Goal: Task Accomplishment & Management: Manage account settings

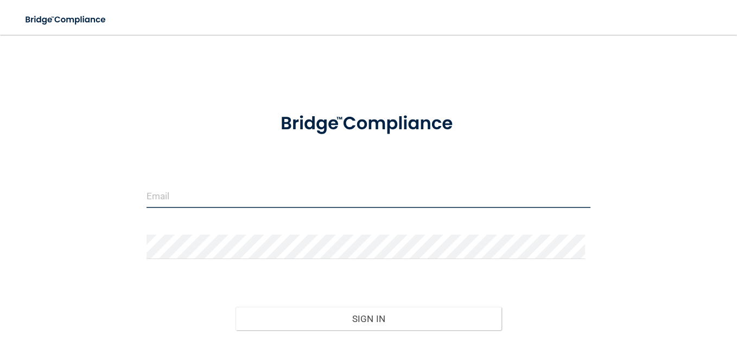
drag, startPoint x: 0, startPoint y: 0, endPoint x: 274, endPoint y: 196, distance: 336.7
click at [274, 196] on input "email" at bounding box center [368, 195] width 444 height 24
type input "[EMAIL_ADDRESS][DOMAIN_NAME]"
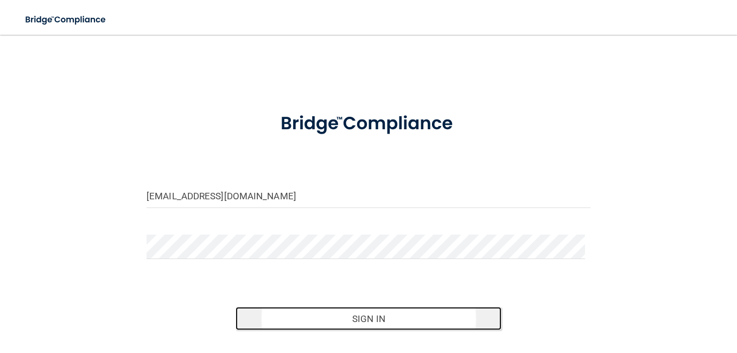
click at [322, 315] on button "Sign In" at bounding box center [368, 318] width 266 height 24
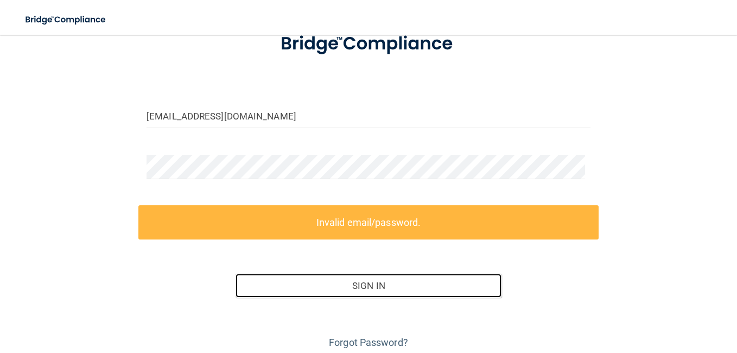
scroll to position [103, 0]
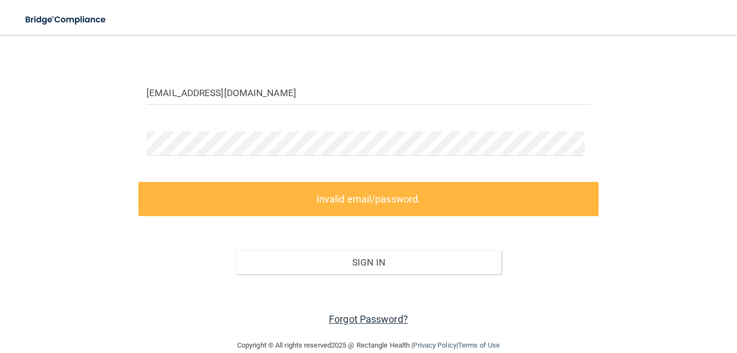
click at [373, 320] on link "Forgot Password?" at bounding box center [368, 318] width 79 height 11
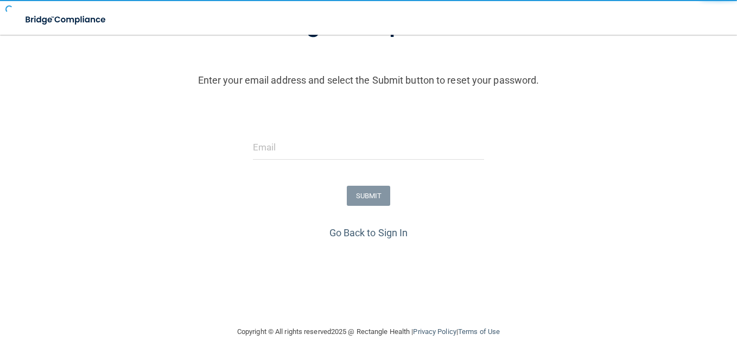
scroll to position [90, 0]
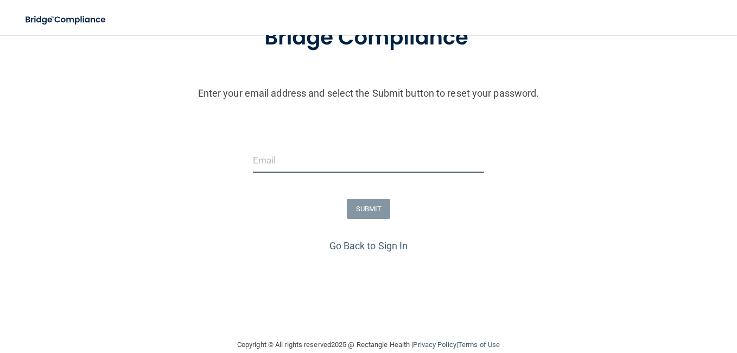
click at [361, 170] on input "email" at bounding box center [368, 160] width 231 height 24
type input "[EMAIL_ADDRESS][DOMAIN_NAME]"
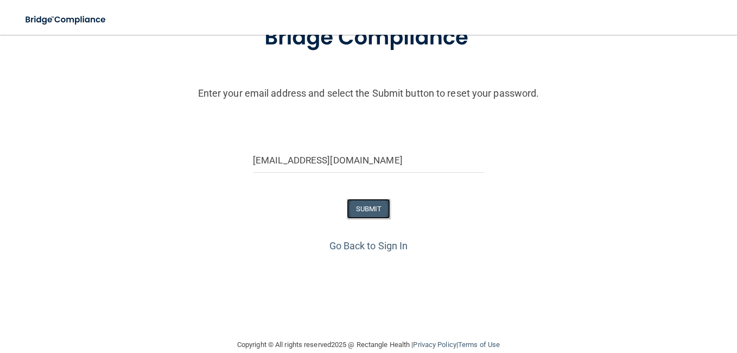
click at [364, 209] on button "SUBMIT" at bounding box center [369, 209] width 44 height 20
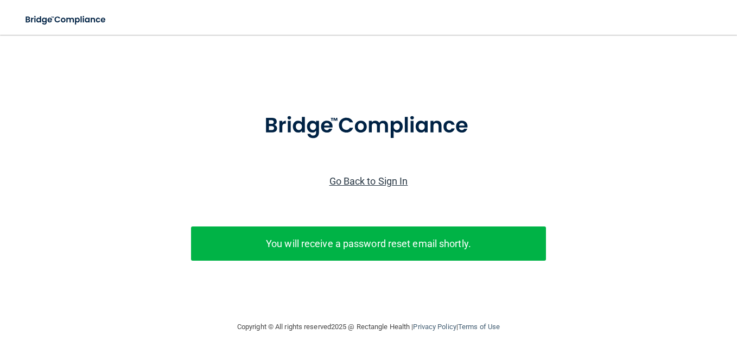
click at [356, 175] on link "Go Back to Sign In" at bounding box center [368, 180] width 79 height 11
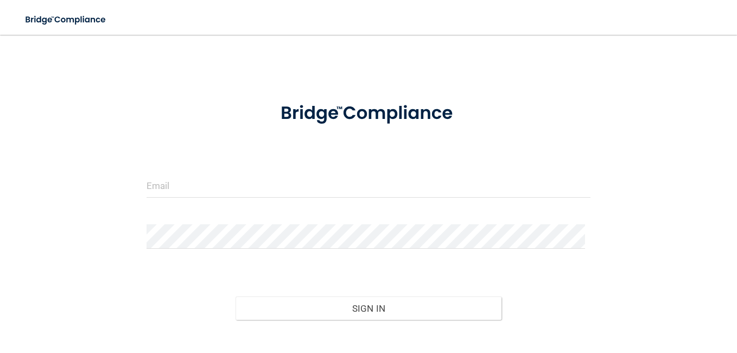
scroll to position [74, 0]
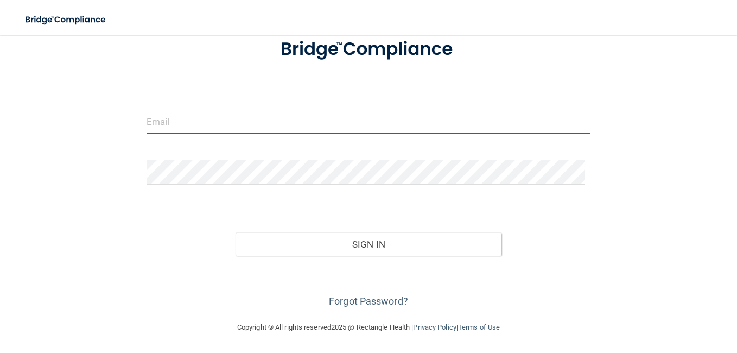
click at [294, 126] on input "email" at bounding box center [368, 121] width 444 height 24
type input "[EMAIL_ADDRESS][DOMAIN_NAME]"
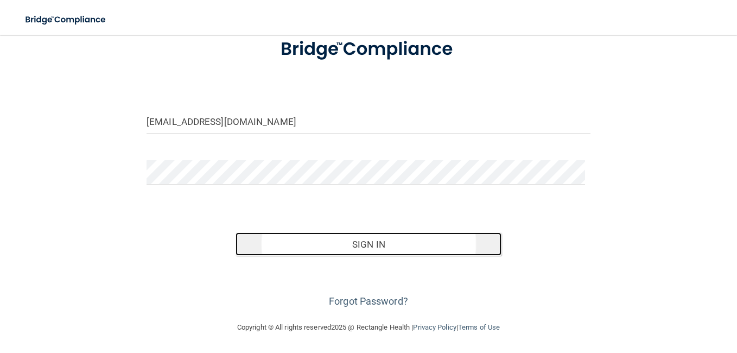
click at [331, 248] on button "Sign In" at bounding box center [368, 244] width 266 height 24
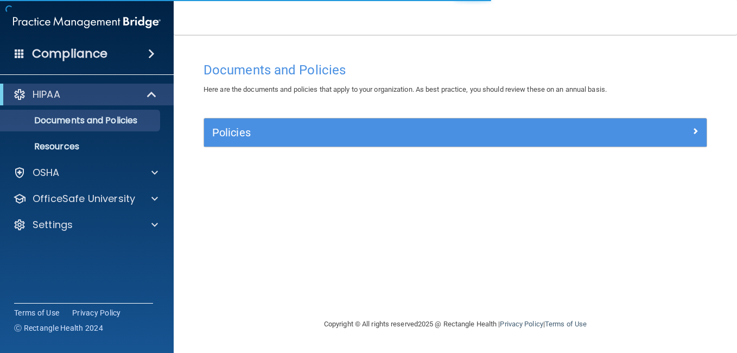
drag, startPoint x: 331, startPoint y: 248, endPoint x: 265, endPoint y: 246, distance: 66.2
click at [264, 246] on div "Documents and Policies Here are the documents and policies that apply to your o…" at bounding box center [455, 186] width 520 height 261
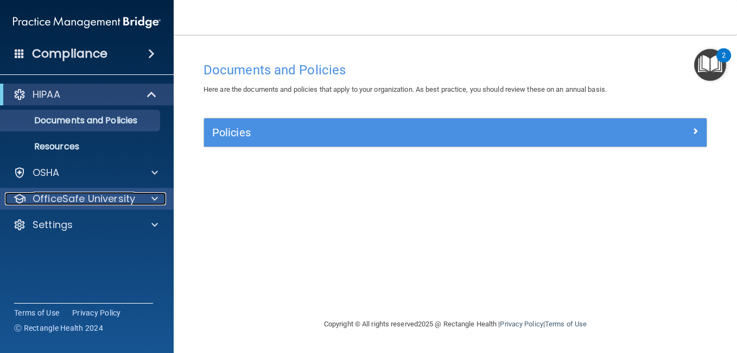
click at [146, 201] on div at bounding box center [152, 198] width 27 height 13
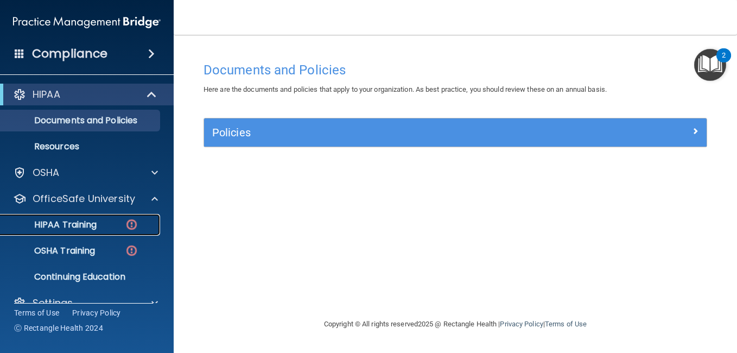
click at [86, 221] on p "HIPAA Training" at bounding box center [52, 224] width 90 height 11
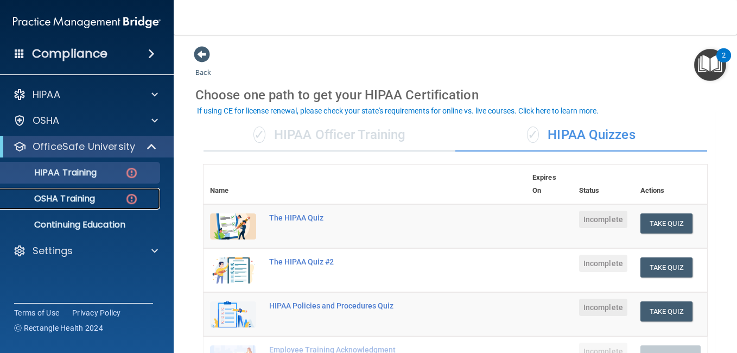
click at [70, 199] on p "OSHA Training" at bounding box center [51, 198] width 88 height 11
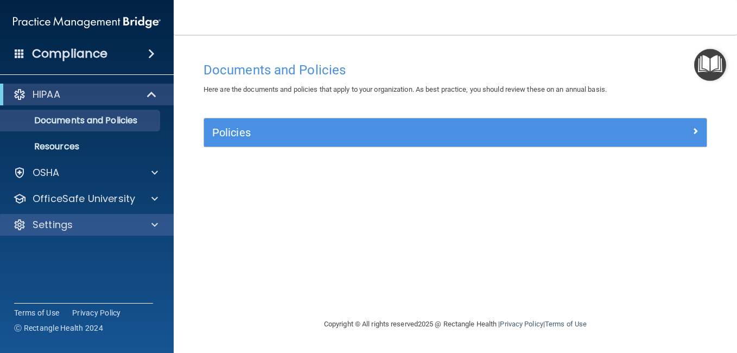
click at [100, 216] on div "Settings" at bounding box center [87, 225] width 174 height 22
click at [100, 225] on div "Settings" at bounding box center [72, 224] width 135 height 13
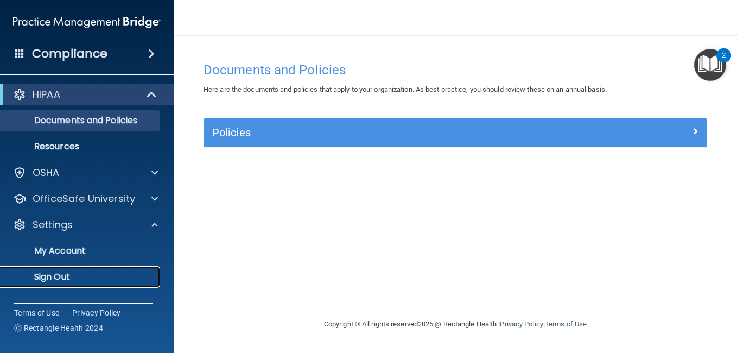
click at [85, 279] on p "Sign Out" at bounding box center [81, 276] width 148 height 11
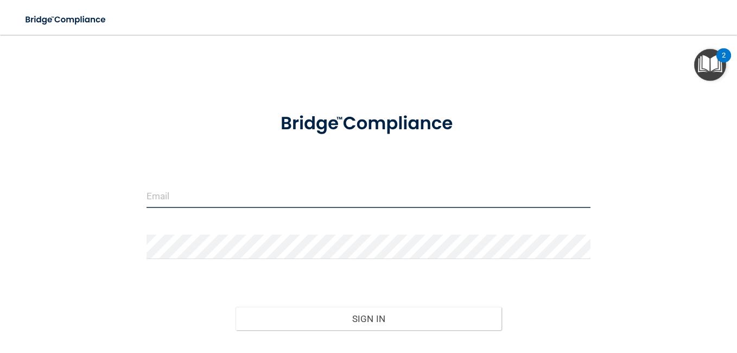
type input "[EMAIL_ADDRESS][DOMAIN_NAME]"
drag, startPoint x: 266, startPoint y: 196, endPoint x: -1, endPoint y: 364, distance: 315.6
click at [0, 352] on html "Toggle navigation TiJuana London tijuanalondon@yahoo.com Manage My Enterprise S…" at bounding box center [368, 176] width 737 height 353
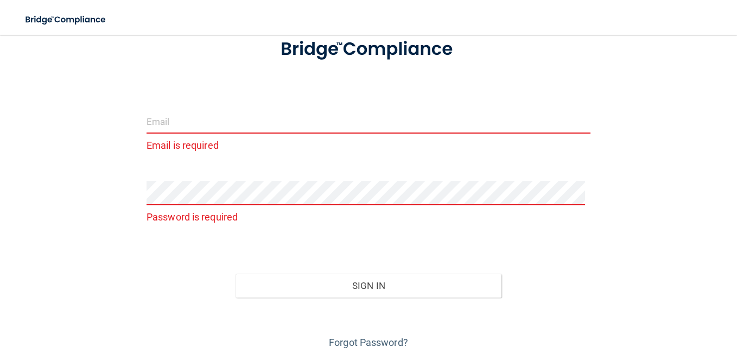
click at [178, 118] on input "email" at bounding box center [368, 121] width 444 height 24
click at [123, 146] on div "Email is required Password is required Invalid email/password. You don't have p…" at bounding box center [368, 161] width 693 height 380
drag, startPoint x: 202, startPoint y: 124, endPoint x: 202, endPoint y: 119, distance: 5.5
click at [202, 119] on input "email" at bounding box center [368, 121] width 444 height 24
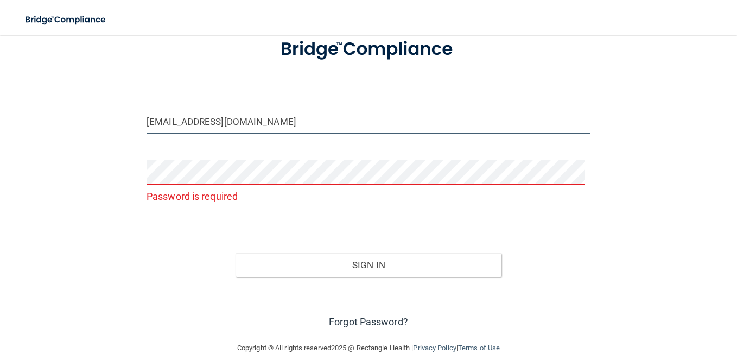
type input "[EMAIL_ADDRESS][DOMAIN_NAME]"
click at [372, 323] on link "Forgot Password?" at bounding box center [368, 321] width 79 height 11
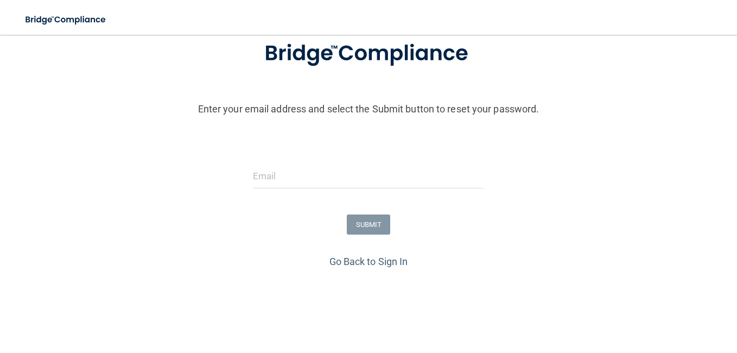
scroll to position [87, 0]
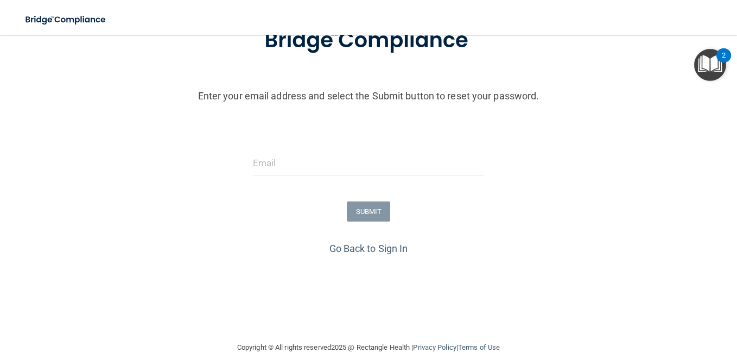
click at [249, 161] on div at bounding box center [368, 167] width 247 height 33
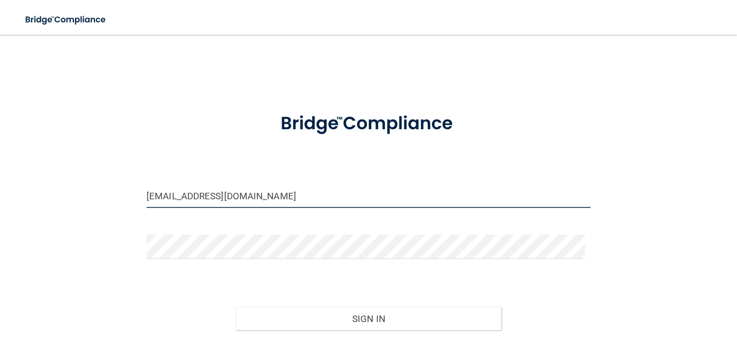
drag, startPoint x: 253, startPoint y: 196, endPoint x: -1, endPoint y: 343, distance: 292.9
click at [0, 343] on html "Toggle navigation Manage My Enterprise Manage My Location [EMAIL_ADDRESS][DOMAI…" at bounding box center [368, 176] width 737 height 353
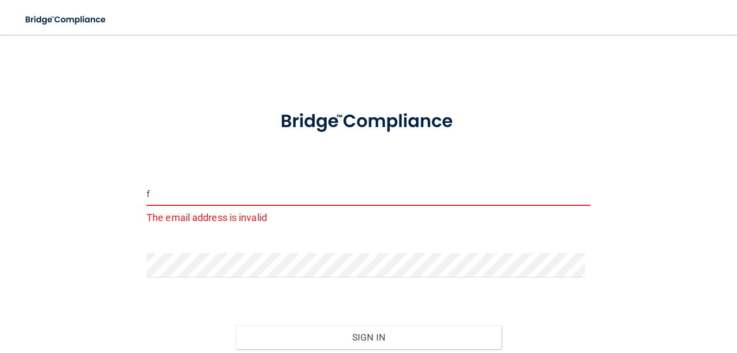
type input "[EMAIL_ADDRESS][DOMAIN_NAME]"
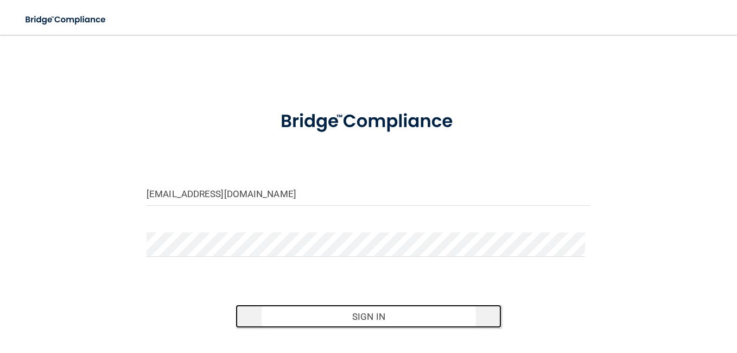
click at [355, 314] on button "Sign In" at bounding box center [368, 316] width 266 height 24
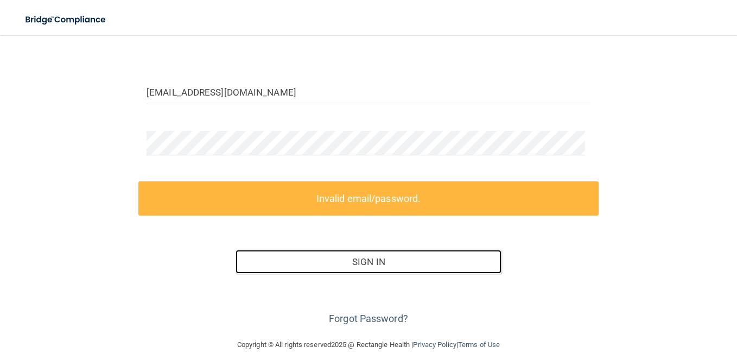
scroll to position [121, 0]
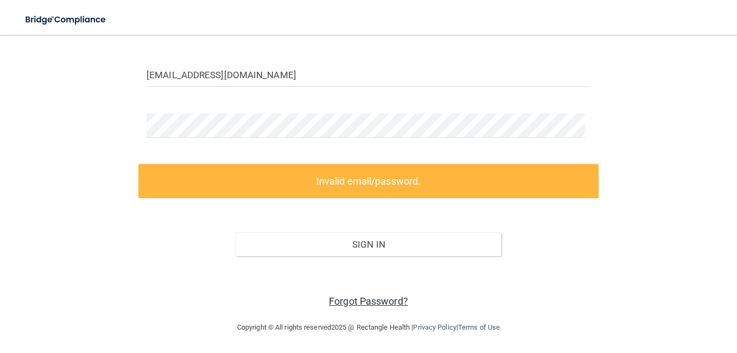
click at [377, 299] on link "Forgot Password?" at bounding box center [368, 300] width 79 height 11
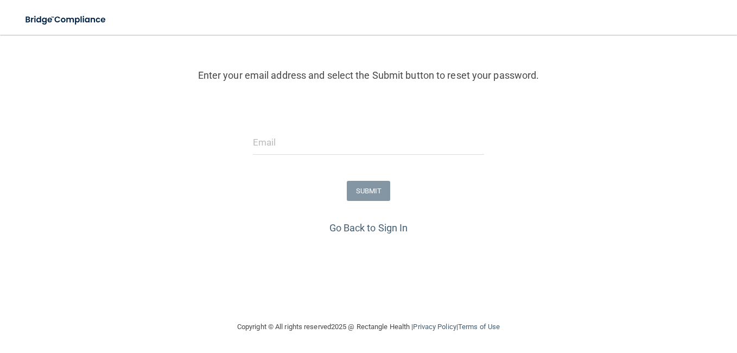
scroll to position [108, 0]
click at [344, 143] on input "email" at bounding box center [368, 142] width 231 height 24
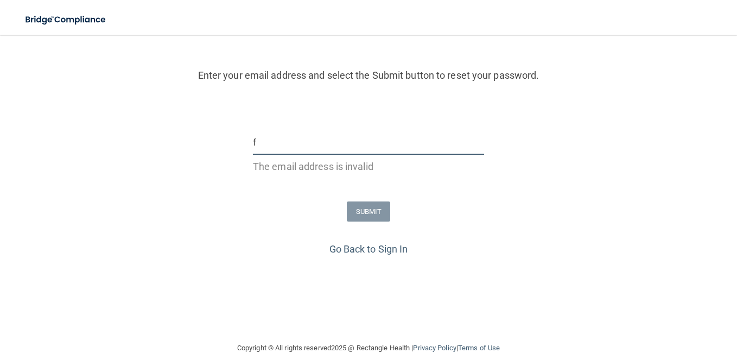
type input "[EMAIL_ADDRESS][DOMAIN_NAME]"
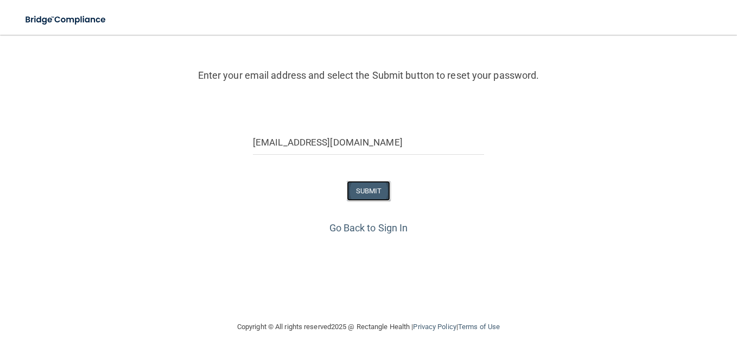
click at [358, 189] on button "SUBMIT" at bounding box center [369, 191] width 44 height 20
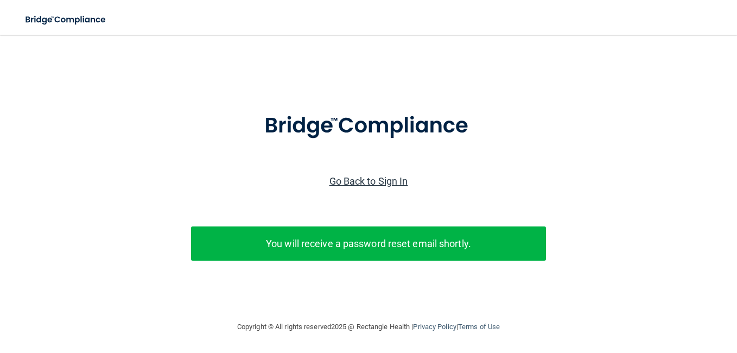
click at [378, 175] on link "Go Back to Sign In" at bounding box center [368, 180] width 79 height 11
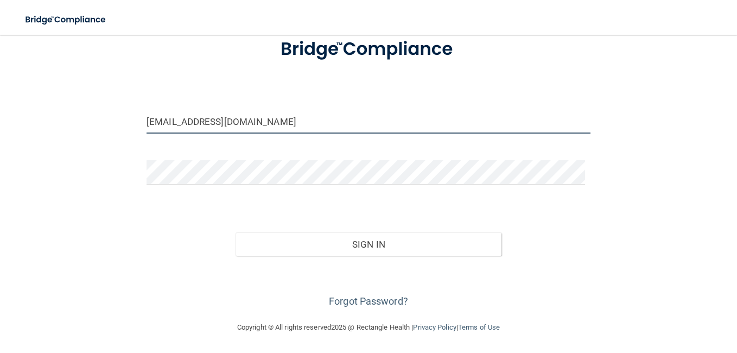
drag, startPoint x: 328, startPoint y: 117, endPoint x: 113, endPoint y: 234, distance: 245.0
click at [113, 234] on div "[EMAIL_ADDRESS][DOMAIN_NAME] Invalid email/password. You don't have permission …" at bounding box center [368, 140] width 693 height 338
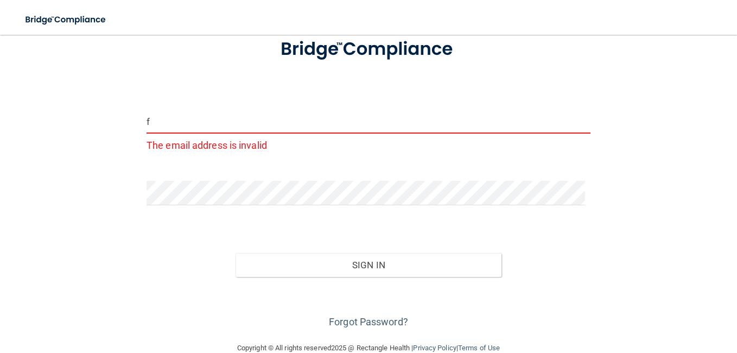
type input "[EMAIL_ADDRESS][DOMAIN_NAME]"
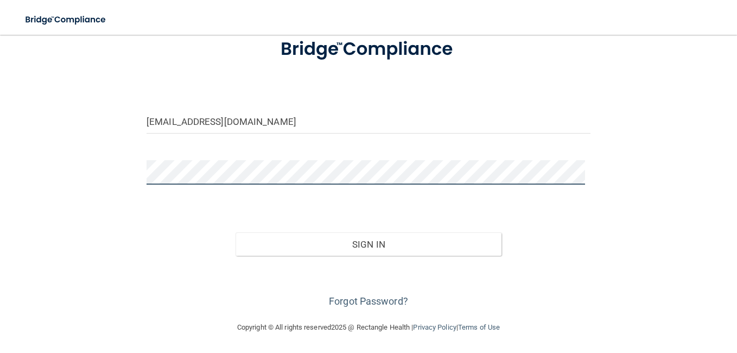
click at [76, 259] on div "[EMAIL_ADDRESS][DOMAIN_NAME] Invalid email/password. You don't have permission …" at bounding box center [368, 140] width 693 height 338
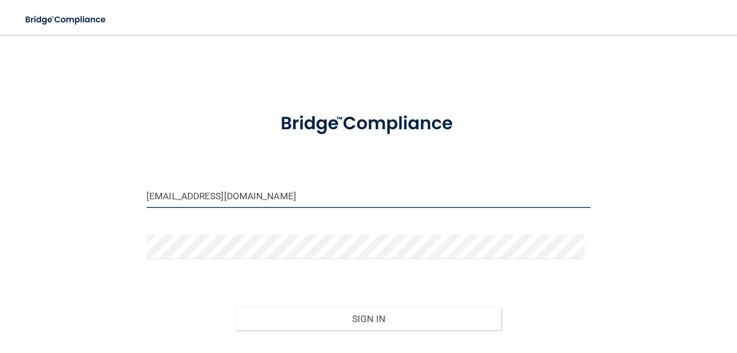
drag, startPoint x: 270, startPoint y: 193, endPoint x: 0, endPoint y: 238, distance: 273.8
click at [0, 238] on html "Toggle navigation Manage My Enterprise Manage My Location [EMAIL_ADDRESS][DOMAI…" at bounding box center [368, 176] width 737 height 353
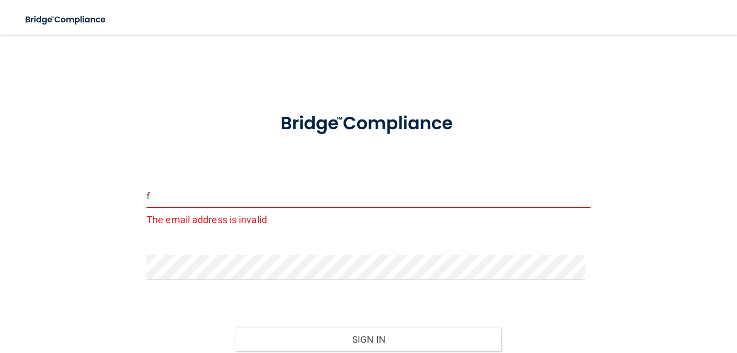
type input "[EMAIL_ADDRESS][DOMAIN_NAME]"
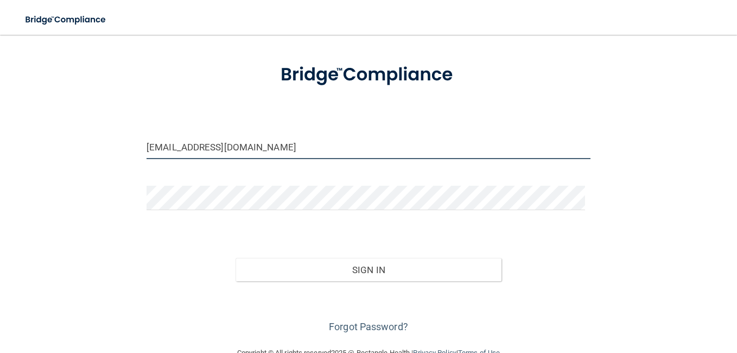
scroll to position [74, 0]
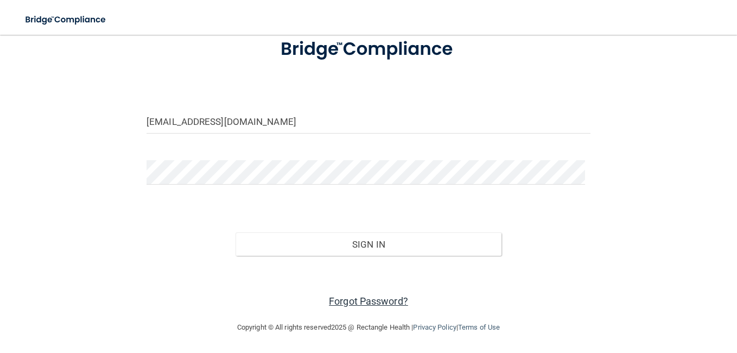
click at [371, 302] on link "Forgot Password?" at bounding box center [368, 300] width 79 height 11
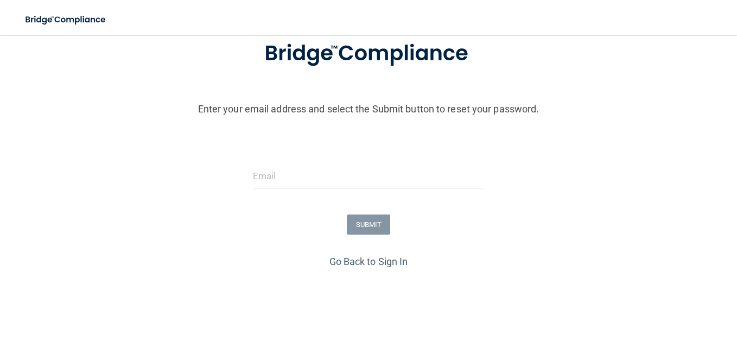
scroll to position [108, 0]
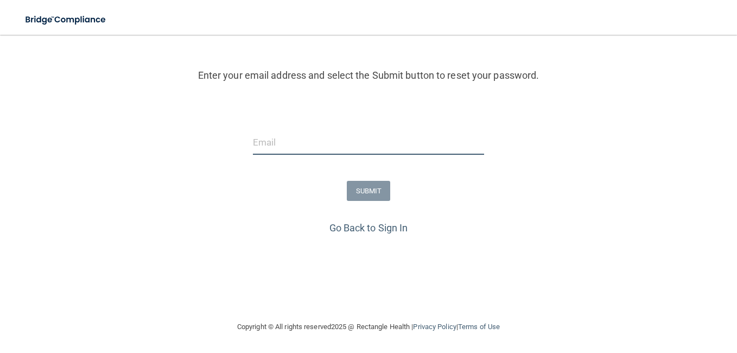
click at [360, 138] on input "email" at bounding box center [368, 142] width 231 height 24
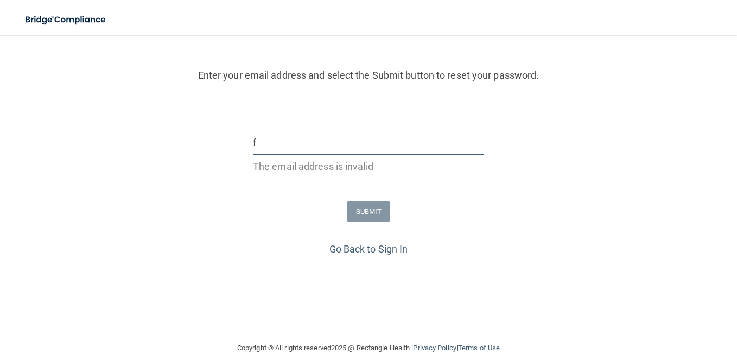
type input "[EMAIL_ADDRESS][DOMAIN_NAME]"
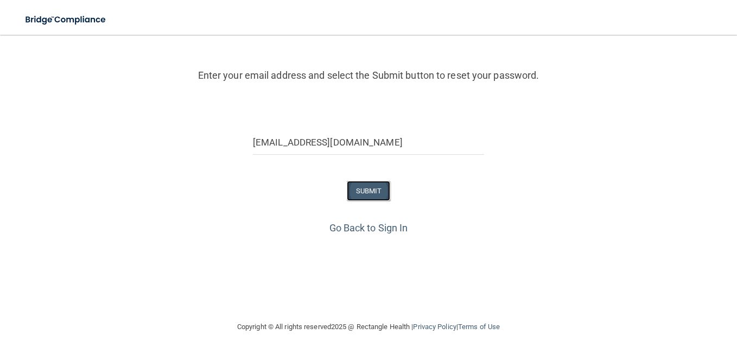
click at [354, 190] on button "SUBMIT" at bounding box center [369, 191] width 44 height 20
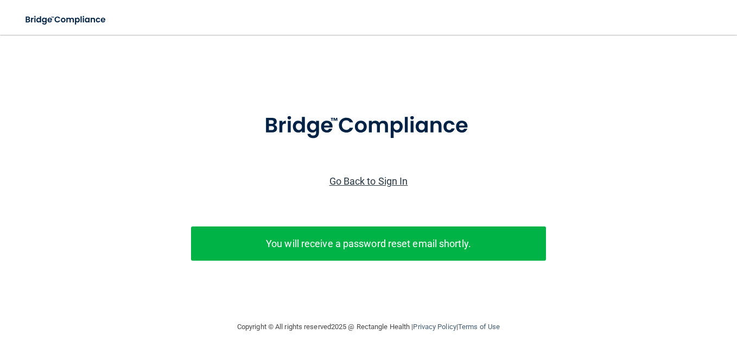
click at [348, 175] on link "Go Back to Sign In" at bounding box center [368, 180] width 79 height 11
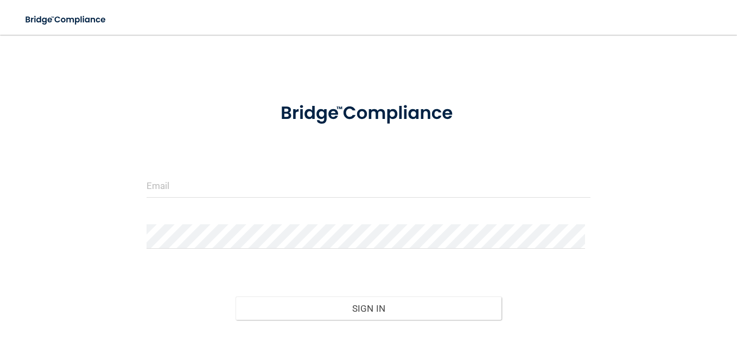
scroll to position [74, 0]
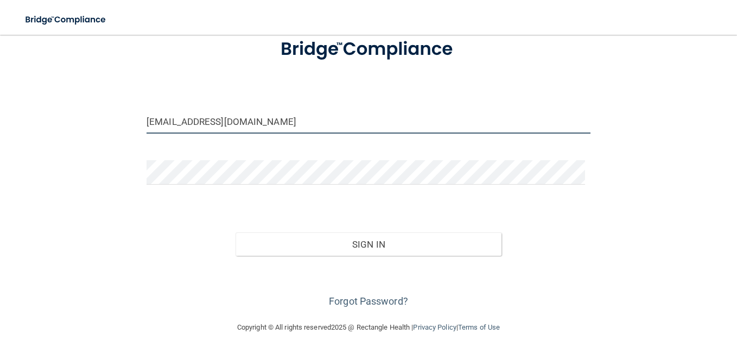
drag, startPoint x: 277, startPoint y: 123, endPoint x: -2, endPoint y: 268, distance: 314.2
click at [0, 268] on html "Toggle navigation Manage My Enterprise Manage My Location [EMAIL_ADDRESS][DOMAI…" at bounding box center [368, 176] width 737 height 353
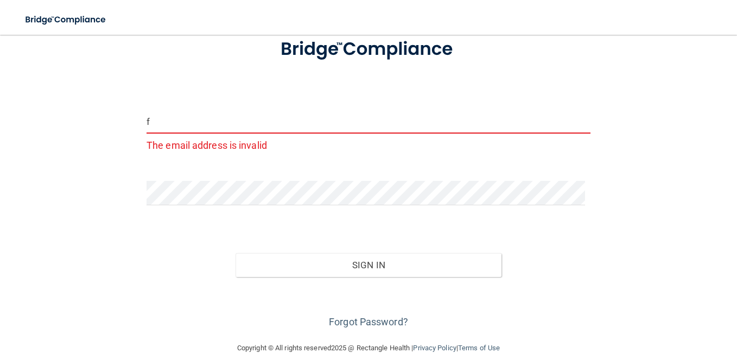
type input "[EMAIL_ADDRESS][DOMAIN_NAME]"
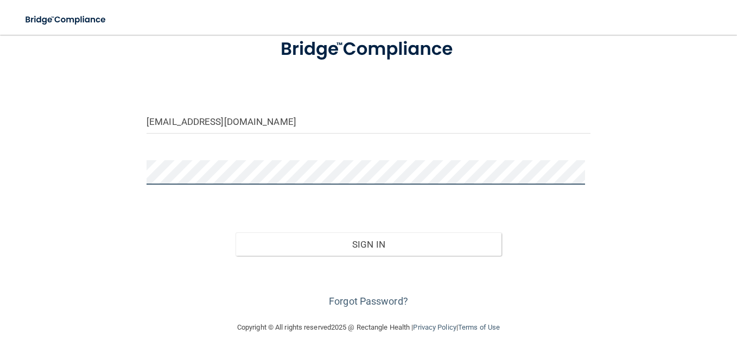
click at [36, 220] on div "[EMAIL_ADDRESS][DOMAIN_NAME] Invalid email/password. You don't have permission …" at bounding box center [368, 140] width 693 height 338
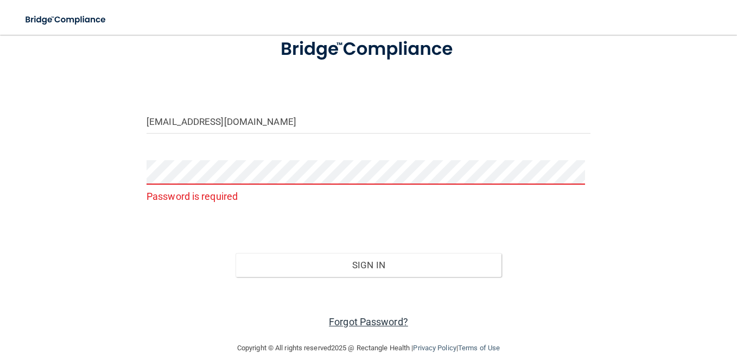
click at [363, 320] on link "Forgot Password?" at bounding box center [368, 321] width 79 height 11
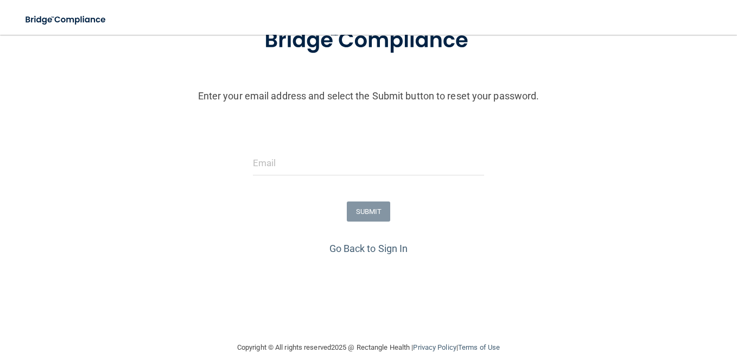
drag, startPoint x: 270, startPoint y: 131, endPoint x: 269, endPoint y: 125, distance: 6.7
click at [270, 128] on form "Enter your email address and select the Submit button to reset your password. S…" at bounding box center [368, 125] width 726 height 227
click at [278, 170] on input "email" at bounding box center [368, 163] width 231 height 24
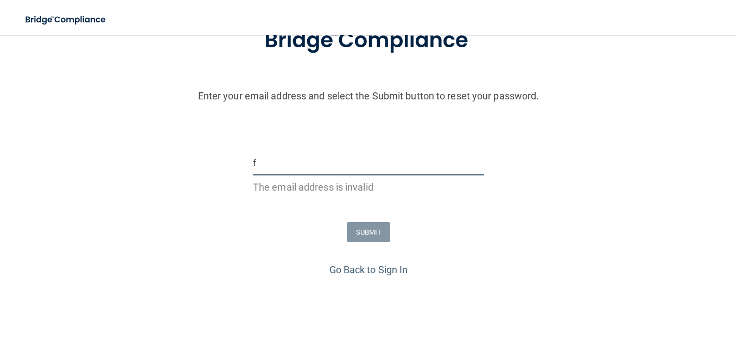
type input "[EMAIL_ADDRESS][DOMAIN_NAME]"
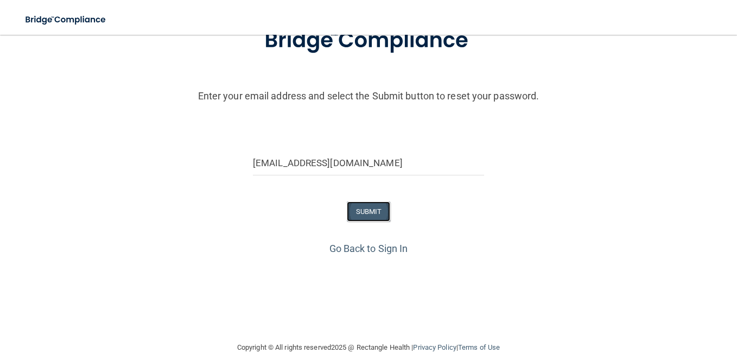
click at [352, 212] on button "SUBMIT" at bounding box center [369, 211] width 44 height 20
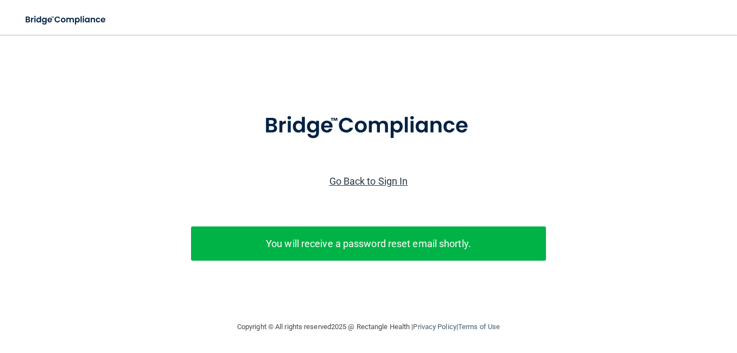
click at [361, 175] on link "Go Back to Sign In" at bounding box center [368, 180] width 79 height 11
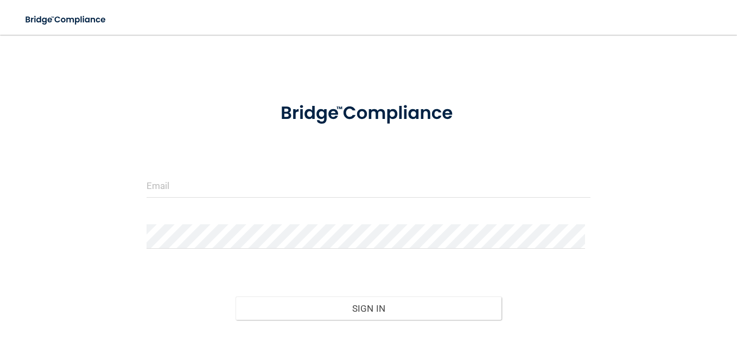
scroll to position [74, 0]
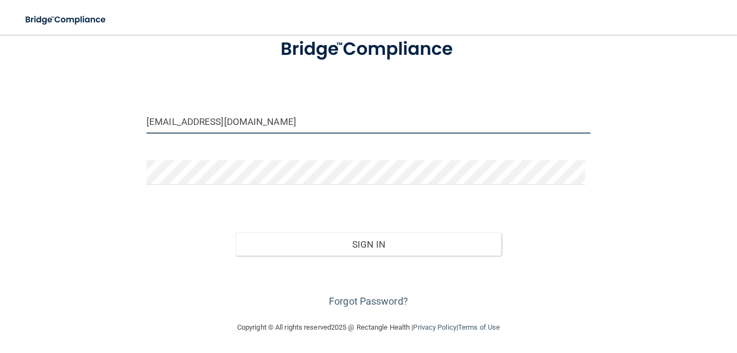
drag, startPoint x: 275, startPoint y: 122, endPoint x: 25, endPoint y: 199, distance: 261.8
click at [25, 199] on div "[EMAIL_ADDRESS][DOMAIN_NAME] Invalid email/password. You don't have permission …" at bounding box center [368, 140] width 693 height 338
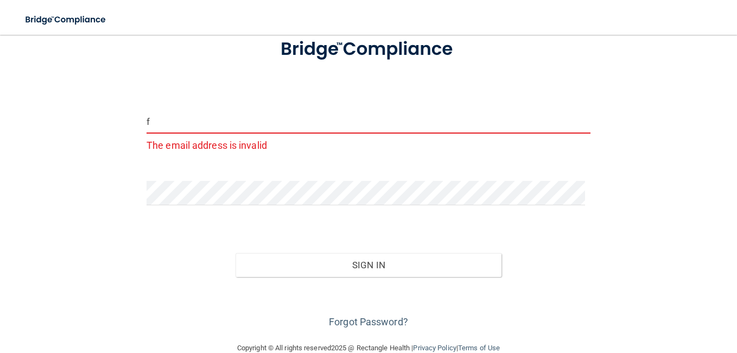
type input "[EMAIL_ADDRESS][DOMAIN_NAME]"
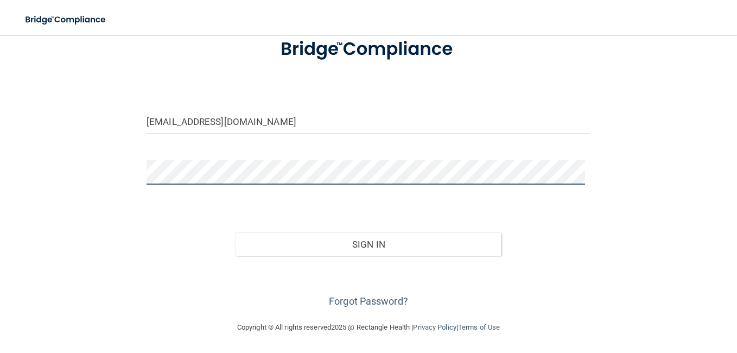
click at [0, 254] on html "Toggle navigation Manage My Enterprise Manage My Location [EMAIL_ADDRESS][DOMAI…" at bounding box center [368, 176] width 737 height 353
